Goal: Transaction & Acquisition: Purchase product/service

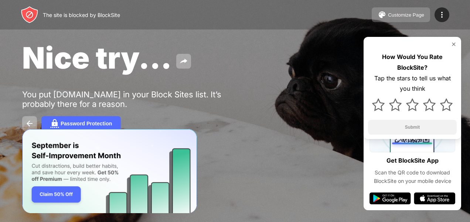
click at [379, 10] on button "Customize Page" at bounding box center [401, 14] width 58 height 15
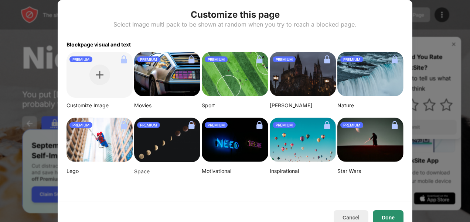
click at [379, 209] on button "Done" at bounding box center [388, 218] width 31 height 15
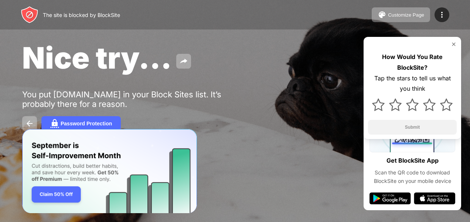
click at [56, 193] on img "Banner Message" at bounding box center [109, 171] width 175 height 85
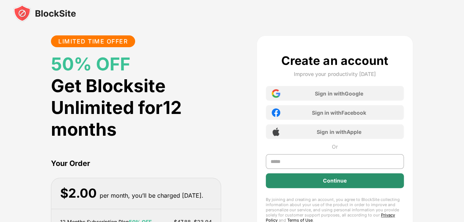
click at [352, 181] on div "Continue" at bounding box center [335, 181] width 138 height 15
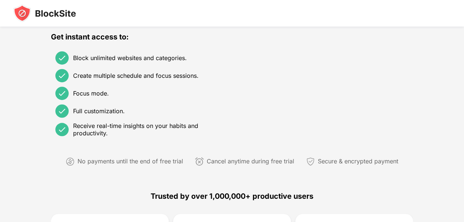
scroll to position [259, 0]
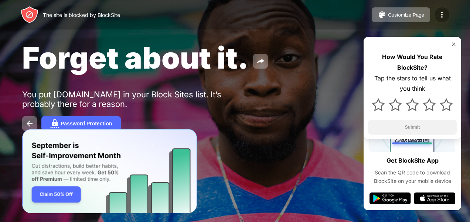
click at [441, 14] on img at bounding box center [441, 14] width 9 height 9
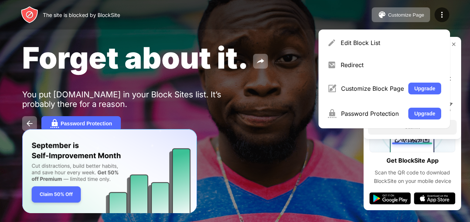
click at [252, 88] on div "Forget about it. You put youtube.com in your Block Sites list. It’s probably th…" at bounding box center [235, 85] width 470 height 171
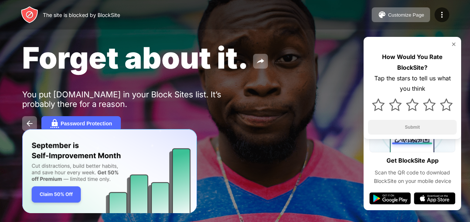
click at [453, 42] on img at bounding box center [454, 44] width 6 height 6
